Goal: Obtain resource: Obtain resource

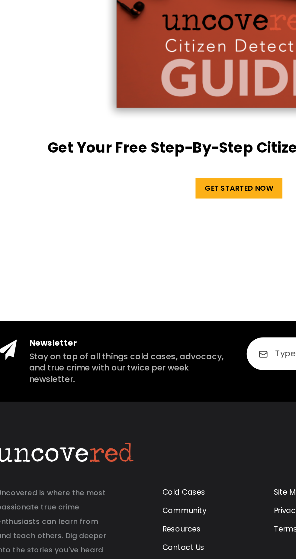
scroll to position [1215, 0]
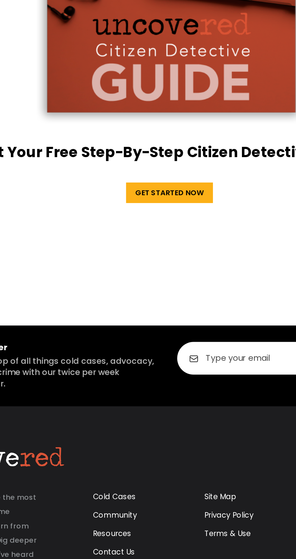
click at [153, 286] on link "Get Started Now" at bounding box center [147, 280] width 51 height 12
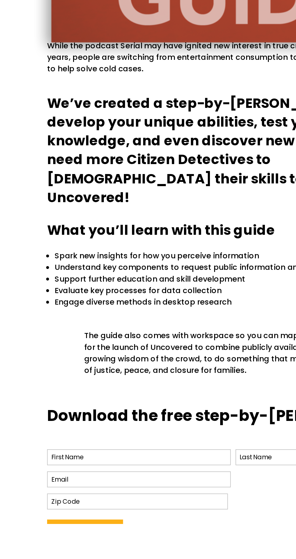
scroll to position [34, 0]
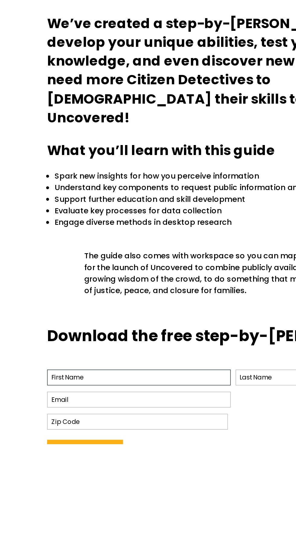
click at [78, 522] on input "First" at bounding box center [87, 517] width 115 height 10
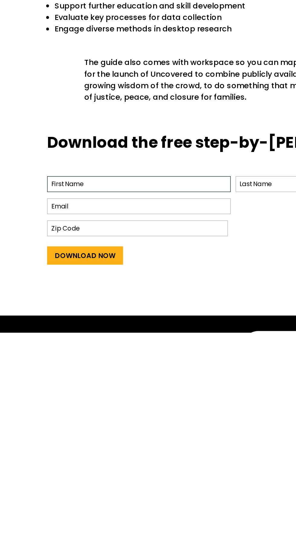
scroll to position [86, 0]
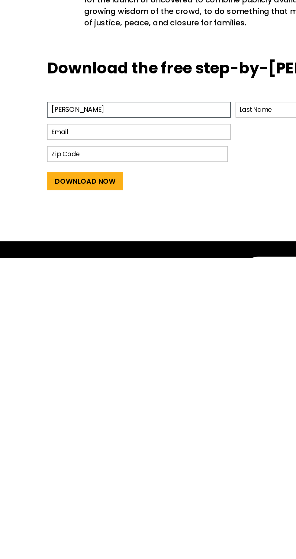
type input "[PERSON_NAME]"
click at [68, 485] on input "Email *" at bounding box center [87, 480] width 115 height 10
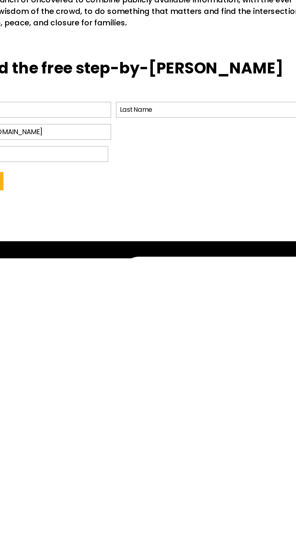
type input "[EMAIL_ADDRESS][DOMAIN_NAME]"
click at [197, 471] on input "Last" at bounding box center [205, 466] width 115 height 10
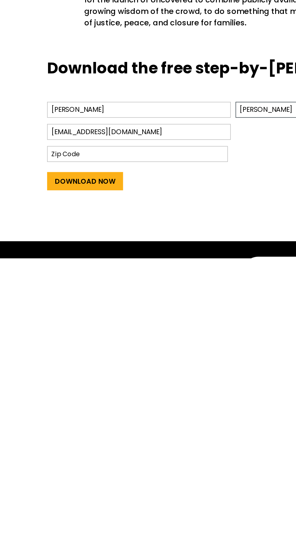
type input "[PERSON_NAME]"
click at [77, 499] on input "Zip Code" at bounding box center [87, 494] width 114 height 10
type input "PE30 3PQ"
click at [63, 517] on input "Download Now" at bounding box center [54, 510] width 48 height 11
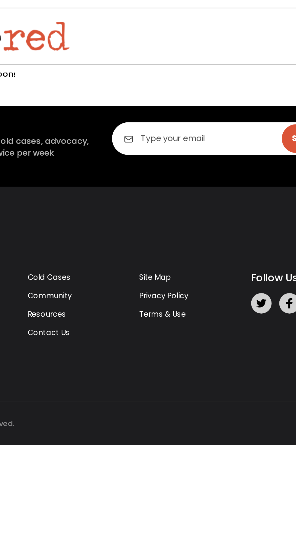
click at [210, 92] on input "email" at bounding box center [222, 81] width 139 height 19
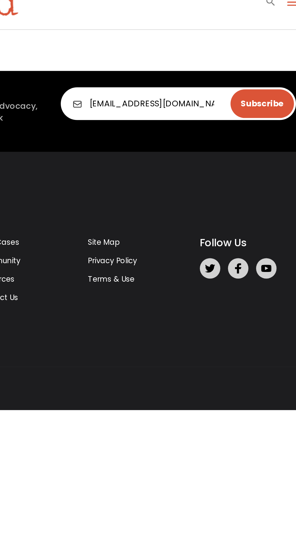
type input "[EMAIL_ADDRESS][DOMAIN_NAME]"
click at [278, 90] on input "Subscribe" at bounding box center [271, 81] width 37 height 17
